Goal: Information Seeking & Learning: Learn about a topic

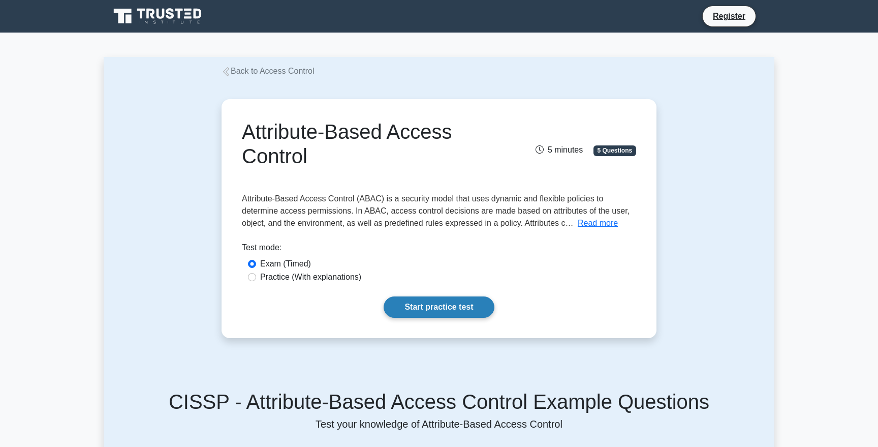
click at [435, 312] on link "Start practice test" at bounding box center [439, 306] width 110 height 21
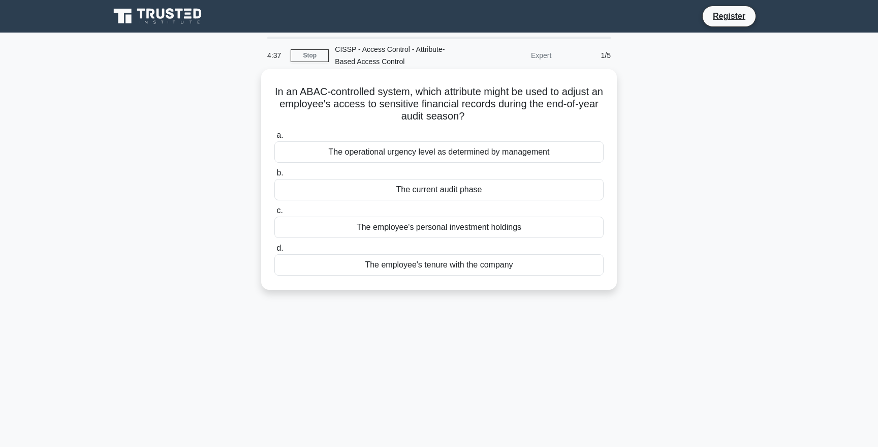
click at [515, 275] on div "The employee's tenure with the company" at bounding box center [439, 264] width 329 height 21
click at [275, 252] on input "d. The employee's tenure with the company" at bounding box center [275, 248] width 0 height 7
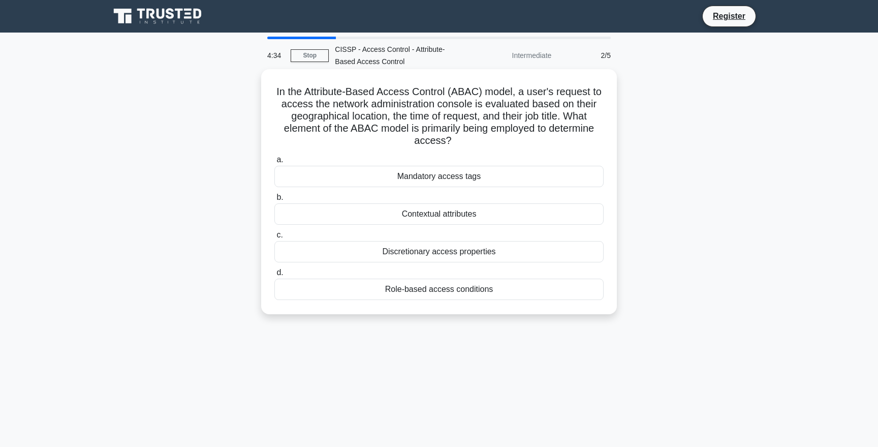
click at [456, 296] on div "Role-based access conditions" at bounding box center [439, 289] width 329 height 21
click at [275, 276] on input "d. Role-based access conditions" at bounding box center [275, 272] width 0 height 7
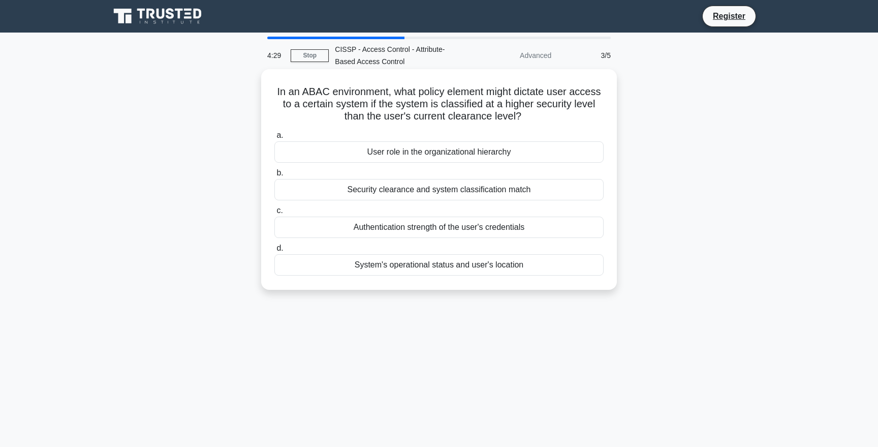
click at [450, 194] on div "Security clearance and system classification match" at bounding box center [439, 189] width 329 height 21
click at [275, 176] on input "b. Security clearance and system classification match" at bounding box center [275, 173] width 0 height 7
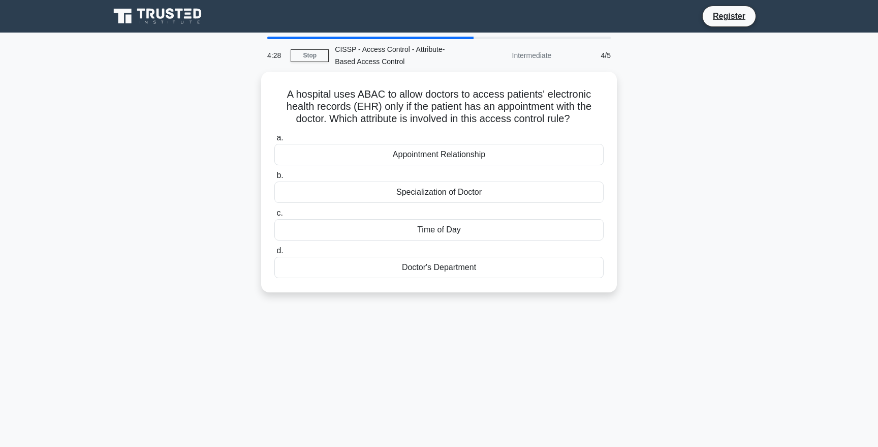
click at [450, 194] on div "Specialization of Doctor" at bounding box center [439, 191] width 329 height 21
click at [275, 179] on input "b. Specialization of Doctor" at bounding box center [275, 175] width 0 height 7
